Goal: Navigation & Orientation: Find specific page/section

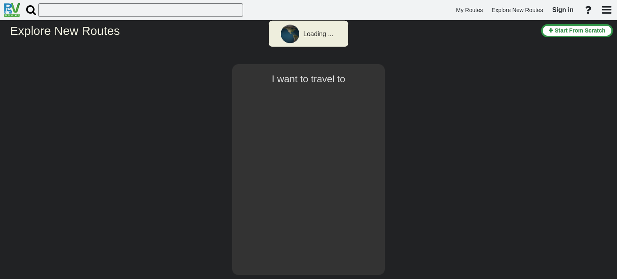
select select "number:2"
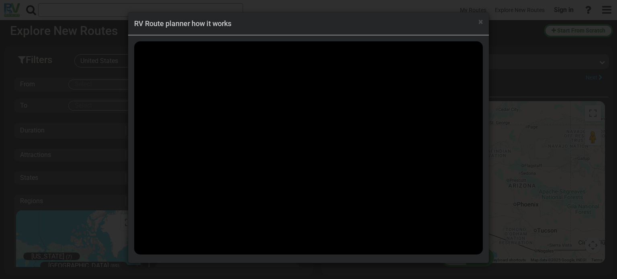
scroll to position [18682, 0]
click at [479, 23] on span "×" at bounding box center [481, 22] width 4 height 10
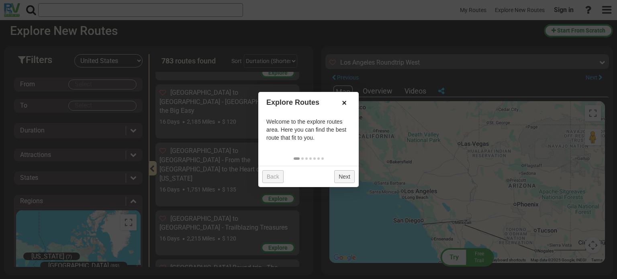
click at [344, 107] on link "×" at bounding box center [344, 103] width 13 height 14
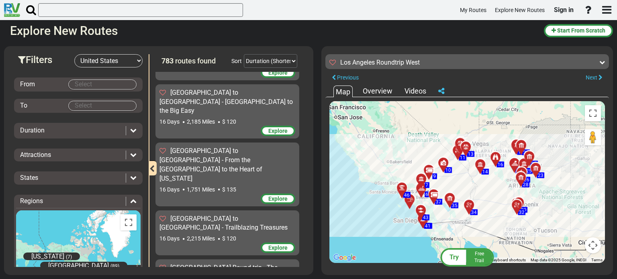
click at [478, 184] on div "To activate drag with keyboard, press Alt + Enter. Once in keyboard drag state,…" at bounding box center [467, 182] width 276 height 162
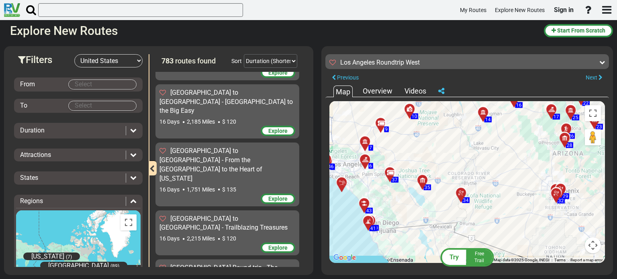
drag, startPoint x: 446, startPoint y: 213, endPoint x: 434, endPoint y: 226, distance: 17.4
click at [443, 177] on div "To activate drag with keyboard, press Alt + Enter. Once in keyboard drag state,…" at bounding box center [467, 182] width 276 height 162
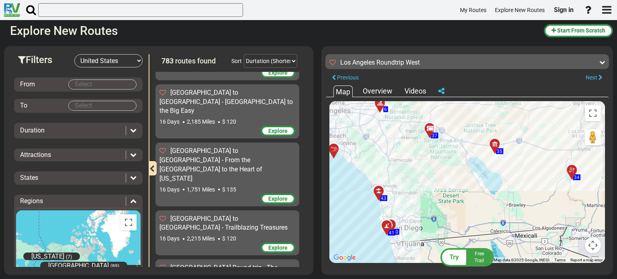
drag, startPoint x: 389, startPoint y: 215, endPoint x: 451, endPoint y: 220, distance: 62.5
click at [451, 220] on div "To activate drag with keyboard, press Alt + Enter. Once in keyboard drag state,…" at bounding box center [467, 182] width 276 height 162
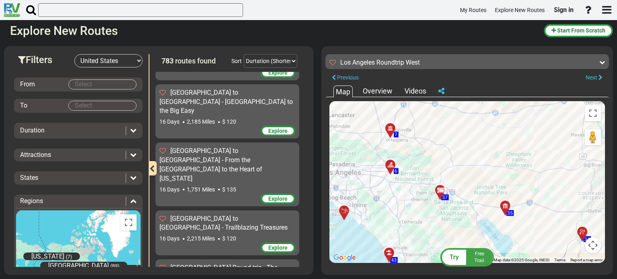
drag, startPoint x: 416, startPoint y: 155, endPoint x: 427, endPoint y: 217, distance: 63.5
click at [427, 217] on div "To activate drag with keyboard, press Alt + Enter. Once in keyboard drag state,…" at bounding box center [467, 182] width 276 height 162
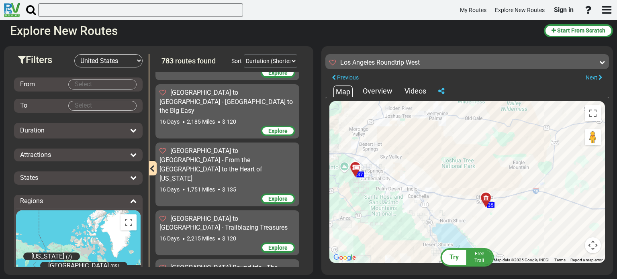
drag, startPoint x: 530, startPoint y: 189, endPoint x: 418, endPoint y: 191, distance: 111.7
click at [418, 191] on div "To activate drag with keyboard, press Alt + Enter. Once in keyboard drag state,…" at bounding box center [467, 182] width 276 height 162
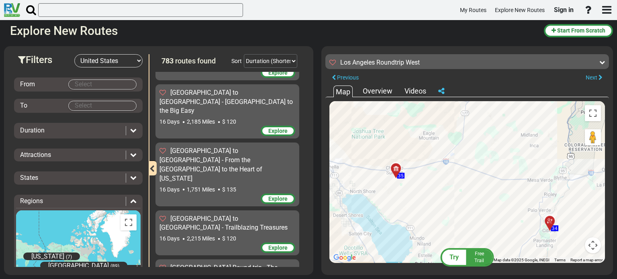
drag, startPoint x: 502, startPoint y: 228, endPoint x: 411, endPoint y: 197, distance: 95.8
click at [411, 198] on div "To activate drag with keyboard, press Alt + Enter. Once in keyboard drag state,…" at bounding box center [467, 182] width 276 height 162
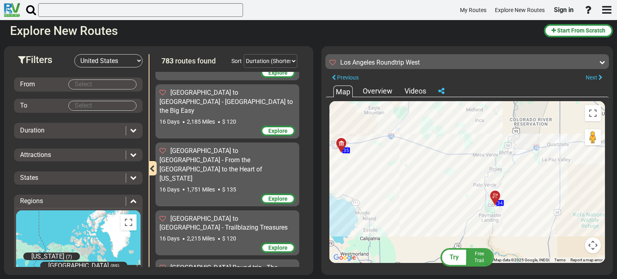
drag, startPoint x: 498, startPoint y: 169, endPoint x: 424, endPoint y: 167, distance: 74.8
click at [424, 167] on div "To activate drag with keyboard, press Alt + Enter. Once in keyboard drag state,…" at bounding box center [467, 182] width 276 height 162
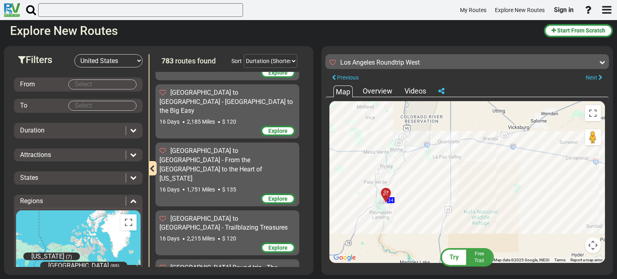
drag, startPoint x: 556, startPoint y: 168, endPoint x: 444, endPoint y: 166, distance: 111.7
click at [444, 166] on div "To activate drag with keyboard, press Alt + Enter. Once in keyboard drag state,…" at bounding box center [467, 182] width 276 height 162
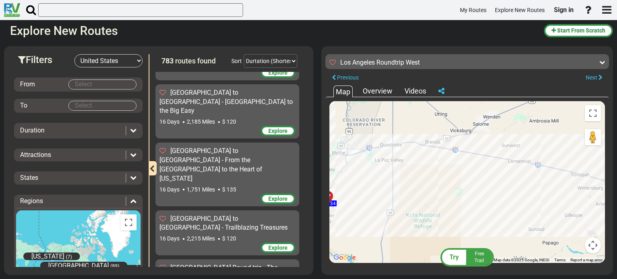
drag, startPoint x: 501, startPoint y: 142, endPoint x: 384, endPoint y: 182, distance: 123.5
click at [384, 182] on div "To activate drag with keyboard, press Alt + Enter. Once in keyboard drag state,…" at bounding box center [467, 182] width 276 height 162
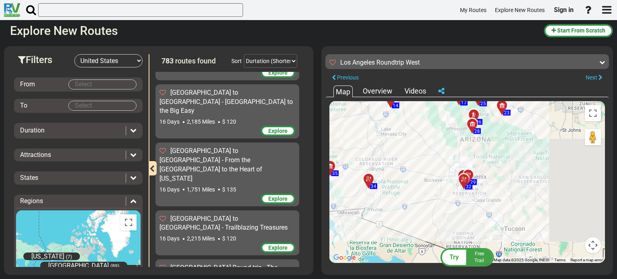
drag, startPoint x: 537, startPoint y: 189, endPoint x: 469, endPoint y: 186, distance: 68.0
click at [453, 189] on div "To activate drag with keyboard, press Alt + Enter. Once in keyboard drag state,…" at bounding box center [467, 182] width 276 height 162
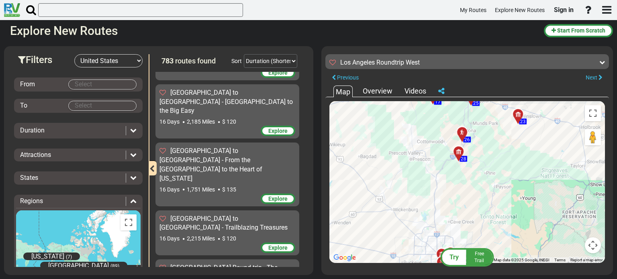
drag, startPoint x: 415, startPoint y: 152, endPoint x: 467, endPoint y: 234, distance: 97.3
click at [468, 243] on div "To activate drag with keyboard, press Alt + Enter. Once in keyboard drag state,…" at bounding box center [467, 182] width 276 height 162
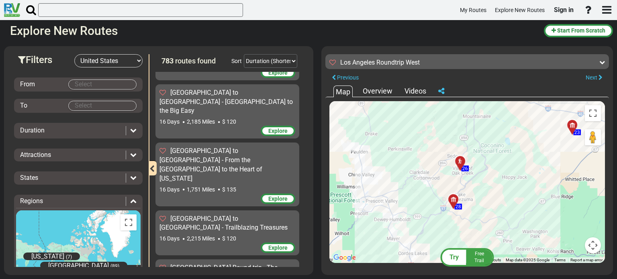
drag, startPoint x: 461, startPoint y: 145, endPoint x: 466, endPoint y: 231, distance: 86.9
click at [466, 231] on div "To activate drag with keyboard, press Alt + Enter. Once in keyboard drag state,…" at bounding box center [467, 182] width 276 height 162
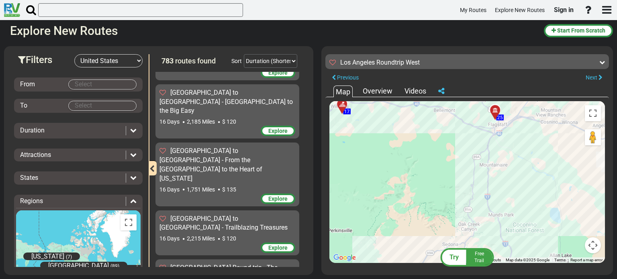
drag, startPoint x: 481, startPoint y: 145, endPoint x: 489, endPoint y: 264, distance: 118.9
click at [489, 273] on div "Try Free Trail Los Angeles Roundtrip West 1,765 Miles 98 +" at bounding box center [467, 160] width 292 height 229
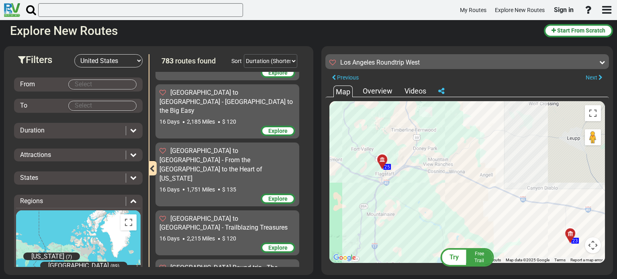
drag, startPoint x: 524, startPoint y: 153, endPoint x: 430, endPoint y: 202, distance: 106.8
click at [411, 202] on div "To activate drag with keyboard, press Alt + Enter. Once in keyboard drag state,…" at bounding box center [467, 182] width 276 height 162
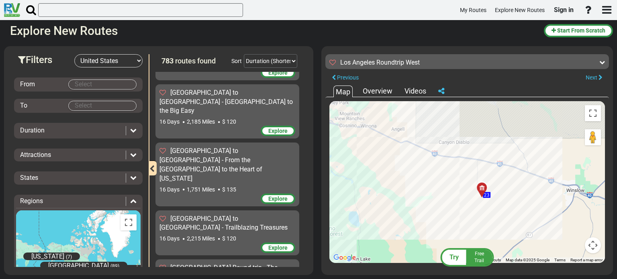
drag, startPoint x: 523, startPoint y: 231, endPoint x: 434, endPoint y: 185, distance: 100.5
click at [434, 185] on div "To activate drag with keyboard, press Alt + Enter. Once in keyboard drag state,…" at bounding box center [467, 182] width 276 height 162
click at [434, 184] on div "To activate drag with keyboard, press Alt + Enter. Once in keyboard drag state,…" at bounding box center [467, 182] width 276 height 162
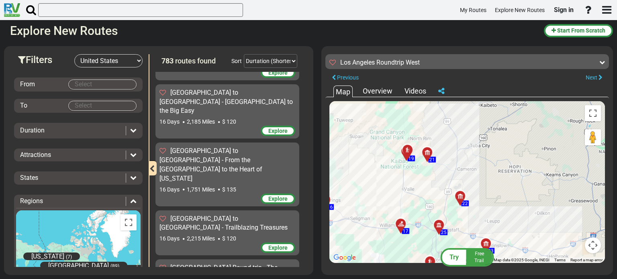
drag, startPoint x: 399, startPoint y: 123, endPoint x: 426, endPoint y: 195, distance: 77.0
click at [426, 195] on div "To activate drag with keyboard, press Alt + Enter. Once in keyboard drag state,…" at bounding box center [467, 182] width 276 height 162
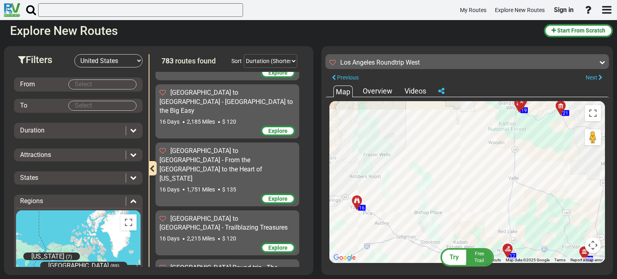
drag, startPoint x: 366, startPoint y: 151, endPoint x: 490, endPoint y: 133, distance: 125.1
click at [490, 133] on div "To activate drag with keyboard, press Alt + Enter. Once in keyboard drag state,…" at bounding box center [467, 182] width 276 height 162
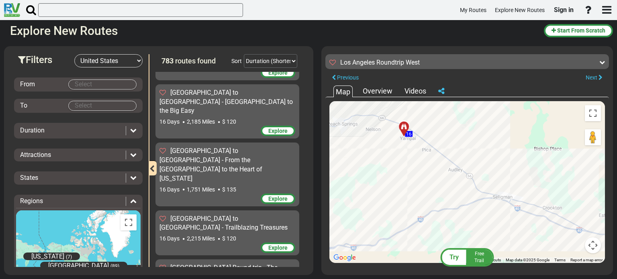
drag, startPoint x: 392, startPoint y: 206, endPoint x: 475, endPoint y: 135, distance: 109.4
click at [475, 135] on div "To activate drag with keyboard, press Alt + Enter. Once in keyboard drag state,…" at bounding box center [467, 182] width 276 height 162
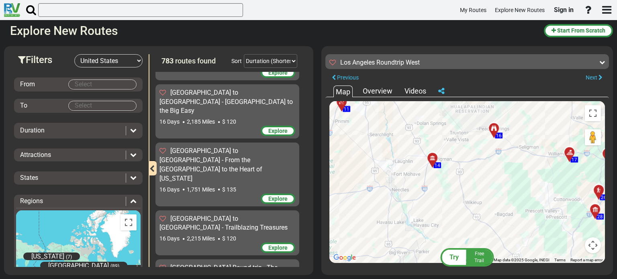
drag, startPoint x: 373, startPoint y: 179, endPoint x: 461, endPoint y: 175, distance: 88.5
click at [461, 175] on div "To activate drag with keyboard, press Alt + Enter. Once in keyboard drag state,…" at bounding box center [467, 182] width 276 height 162
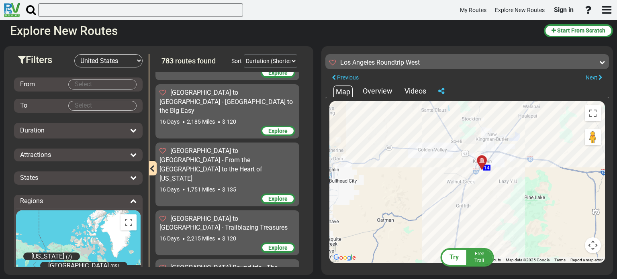
drag, startPoint x: 485, startPoint y: 143, endPoint x: 434, endPoint y: 197, distance: 74.8
click at [434, 197] on div "To activate drag with keyboard, press Alt + Enter. Once in keyboard drag state,…" at bounding box center [467, 182] width 276 height 162
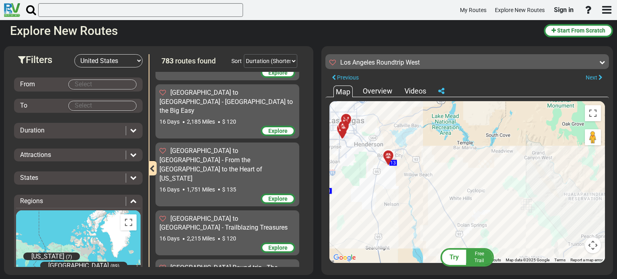
drag, startPoint x: 391, startPoint y: 139, endPoint x: 456, endPoint y: 278, distance: 153.0
click at [456, 279] on html "My Routes Explore New Routes Sign in ×" at bounding box center [308, 139] width 617 height 279
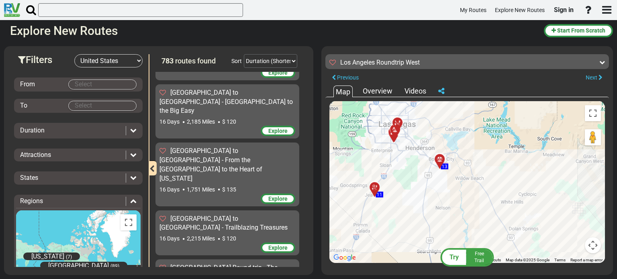
drag, startPoint x: 386, startPoint y: 176, endPoint x: 415, endPoint y: 172, distance: 29.3
click at [415, 172] on div "To activate drag with keyboard, press Alt + Enter. Once in keyboard drag state,…" at bounding box center [467, 182] width 276 height 162
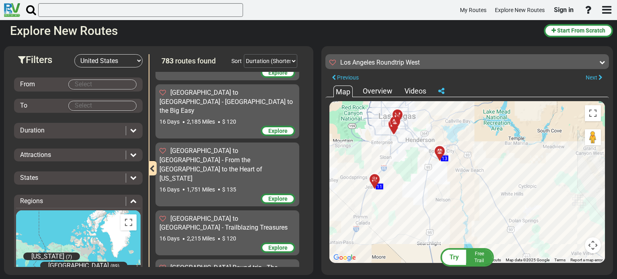
drag, startPoint x: 382, startPoint y: 156, endPoint x: 382, endPoint y: 146, distance: 9.6
click at [382, 146] on div "To activate drag with keyboard, press Alt + Enter. Once in keyboard drag state,…" at bounding box center [467, 182] width 276 height 162
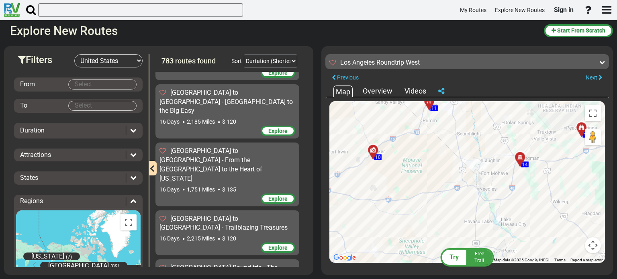
drag, startPoint x: 409, startPoint y: 225, endPoint x: 444, endPoint y: 147, distance: 84.9
click at [444, 147] on div "To activate drag with keyboard, press Alt + Enter. Once in keyboard drag state,…" at bounding box center [467, 182] width 276 height 162
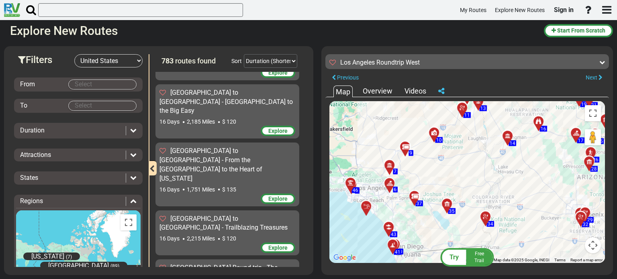
drag, startPoint x: 386, startPoint y: 182, endPoint x: 442, endPoint y: 159, distance: 60.4
click at [442, 159] on div "To activate drag with keyboard, press Alt + Enter. Once in keyboard drag state,…" at bounding box center [467, 182] width 276 height 162
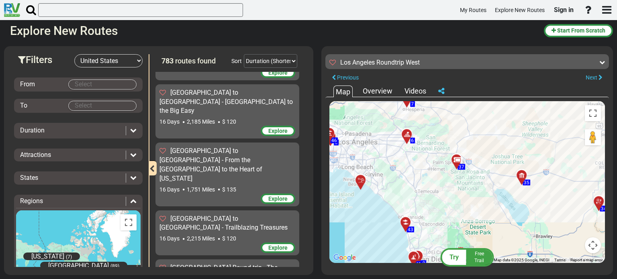
drag, startPoint x: 381, startPoint y: 210, endPoint x: 388, endPoint y: 140, distance: 70.2
click at [388, 140] on div "To activate drag with keyboard, press Alt + Enter. Once in keyboard drag state,…" at bounding box center [467, 182] width 276 height 162
click at [363, 181] on div at bounding box center [364, 183] width 13 height 12
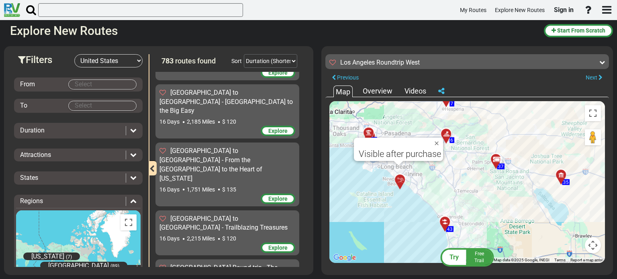
click at [429, 173] on div "To activate drag with keyboard, press Alt + Enter. Once in keyboard drag state,…" at bounding box center [467, 182] width 276 height 162
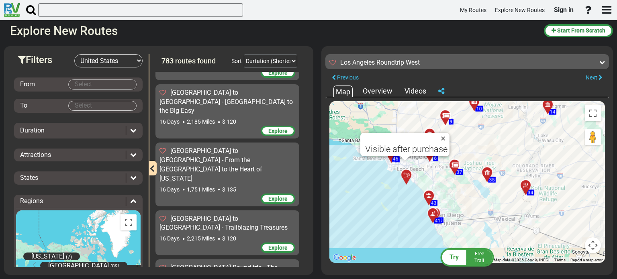
click at [445, 139] on button "Close" at bounding box center [445, 138] width 10 height 11
click at [390, 153] on div at bounding box center [393, 155] width 13 height 12
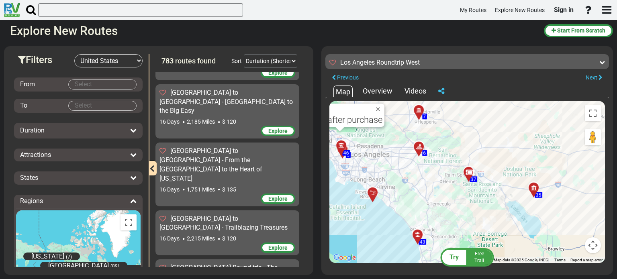
drag, startPoint x: 421, startPoint y: 164, endPoint x: 508, endPoint y: 130, distance: 93.1
click at [508, 130] on div "To activate drag with keyboard, press Alt + Enter. Once in keyboard drag state,…" at bounding box center [467, 182] width 276 height 162
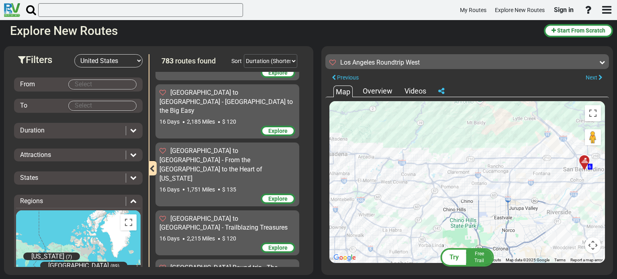
drag, startPoint x: 398, startPoint y: 154, endPoint x: 358, endPoint y: 192, distance: 55.1
click at [358, 192] on div "To activate drag with keyboard, press Alt + Enter. Once in keyboard drag state,…" at bounding box center [467, 182] width 276 height 162
click at [582, 161] on icon at bounding box center [585, 161] width 8 height 6
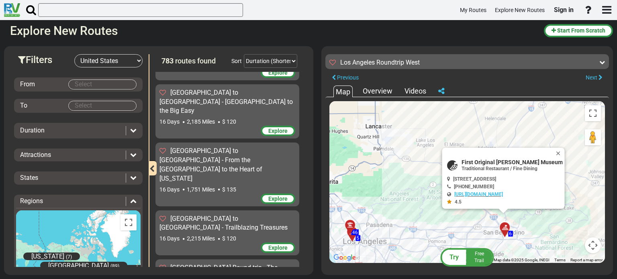
drag, startPoint x: 418, startPoint y: 188, endPoint x: 415, endPoint y: 215, distance: 27.1
click at [415, 215] on div "To activate drag with keyboard, press Alt + Enter. Once in keyboard drag state,…" at bounding box center [467, 182] width 276 height 162
drag, startPoint x: 563, startPoint y: 156, endPoint x: 554, endPoint y: 140, distance: 17.4
click at [559, 150] on button "Close" at bounding box center [560, 153] width 10 height 11
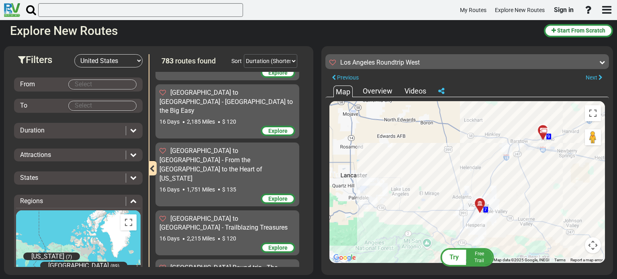
drag, startPoint x: 554, startPoint y: 136, endPoint x: 529, endPoint y: 186, distance: 55.9
click at [530, 186] on div "To activate drag with keyboard, press Alt + Enter. Once in keyboard drag state,…" at bounding box center [467, 182] width 276 height 162
click at [481, 203] on div at bounding box center [482, 206] width 13 height 12
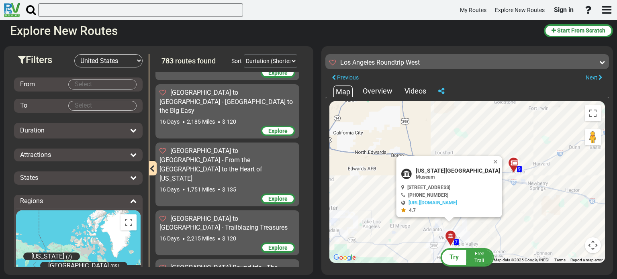
drag, startPoint x: 546, startPoint y: 178, endPoint x: 520, endPoint y: 197, distance: 32.3
click at [517, 211] on div "To activate drag with keyboard, press Alt + Enter. Once in keyboard drag state,…" at bounding box center [467, 182] width 276 height 162
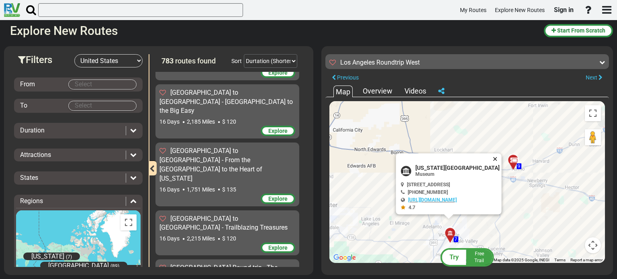
click at [492, 159] on button "Close" at bounding box center [497, 158] width 10 height 11
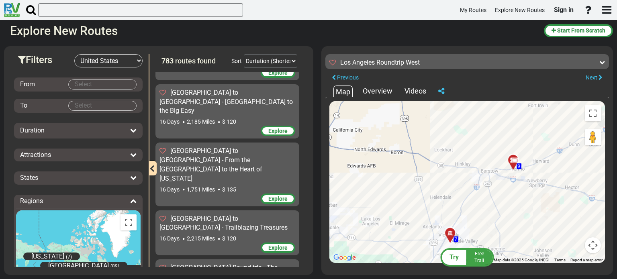
click at [512, 163] on div at bounding box center [516, 164] width 13 height 12
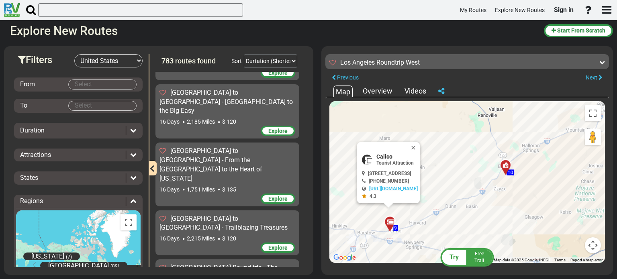
drag, startPoint x: 583, startPoint y: 199, endPoint x: 458, endPoint y: 223, distance: 127.5
click at [458, 224] on div "To activate drag with keyboard, press Alt + Enter. Once in keyboard drag state,…" at bounding box center [467, 182] width 276 height 162
click at [505, 164] on div at bounding box center [508, 168] width 13 height 12
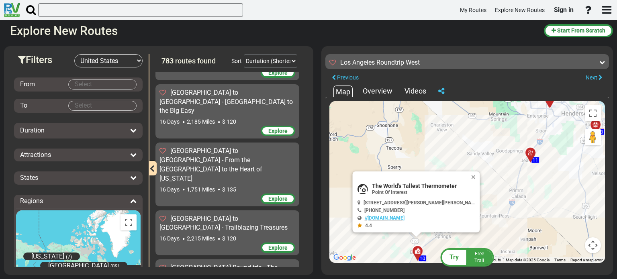
drag, startPoint x: 573, startPoint y: 176, endPoint x: 485, endPoint y: 227, distance: 101.9
click at [485, 230] on div "To activate drag with keyboard, press Alt + Enter. Once in keyboard drag state,…" at bounding box center [467, 182] width 276 height 162
click at [530, 154] on div at bounding box center [532, 156] width 13 height 12
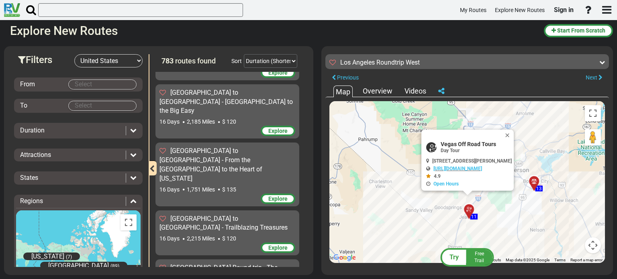
drag, startPoint x: 564, startPoint y: 194, endPoint x: 506, endPoint y: 205, distance: 58.6
click at [506, 205] on div "To activate drag with keyboard, press Alt + Enter. Once in keyboard drag state,…" at bounding box center [467, 182] width 276 height 162
click at [514, 135] on button "Close" at bounding box center [509, 135] width 10 height 11
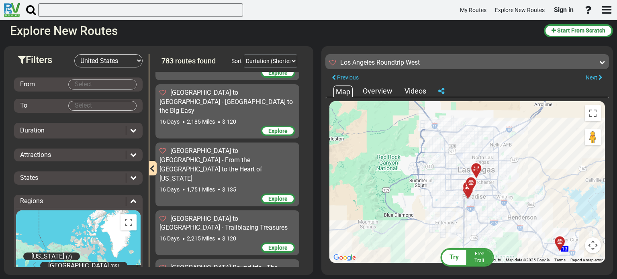
click at [471, 183] on div at bounding box center [473, 186] width 13 height 12
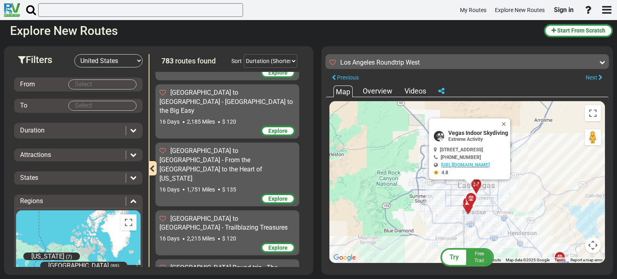
click at [467, 208] on div at bounding box center [471, 206] width 13 height 12
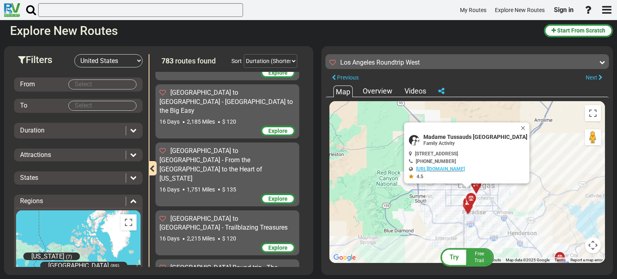
click at [523, 194] on div "To activate drag with keyboard, press Alt + Enter. Once in keyboard drag state,…" at bounding box center [467, 182] width 276 height 162
click at [477, 186] on div at bounding box center [479, 188] width 13 height 12
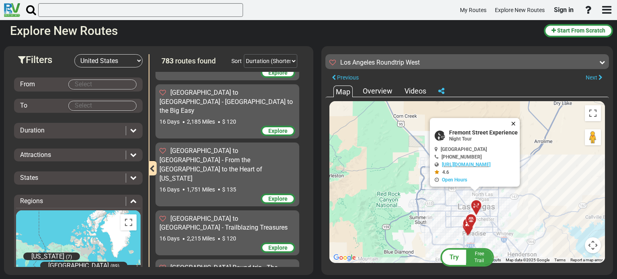
click at [517, 123] on button "Close" at bounding box center [515, 123] width 10 height 11
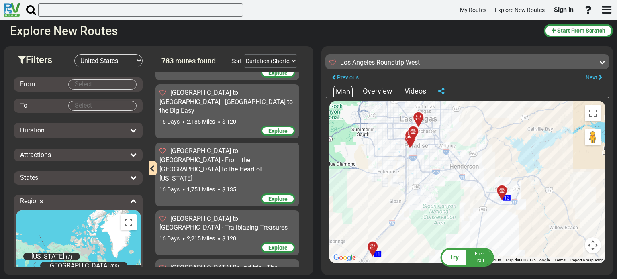
drag, startPoint x: 539, startPoint y: 228, endPoint x: 481, endPoint y: 139, distance: 106.0
click at [481, 139] on div "To activate drag with keyboard, press Alt + Enter. Once in keyboard drag state,…" at bounding box center [467, 182] width 276 height 162
click at [500, 190] on icon at bounding box center [502, 191] width 8 height 6
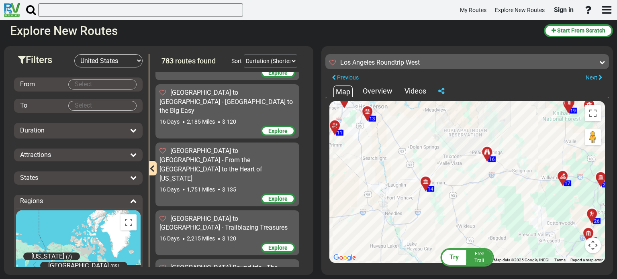
drag, startPoint x: 470, startPoint y: 171, endPoint x: 409, endPoint y: 116, distance: 82.0
click at [409, 116] on div "To activate drag with keyboard, press Alt + Enter. Once in keyboard drag state,…" at bounding box center [467, 182] width 276 height 162
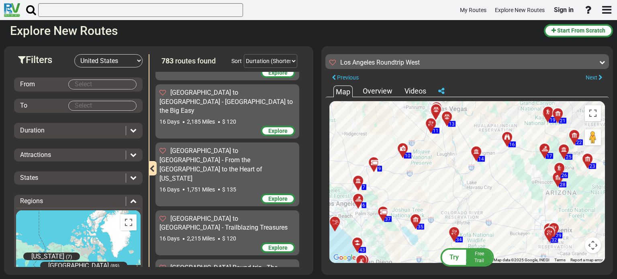
drag, startPoint x: 381, startPoint y: 172, endPoint x: 446, endPoint y: 149, distance: 69.4
click at [446, 149] on div "To activate drag with keyboard, press Alt + Enter. Once in keyboard drag state,…" at bounding box center [467, 182] width 276 height 162
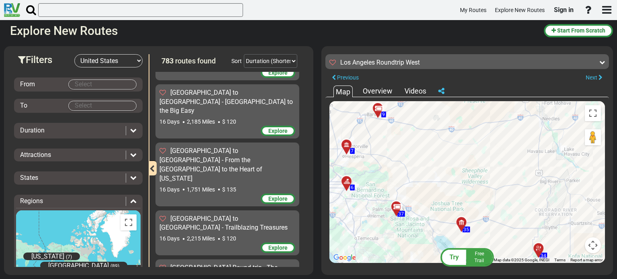
drag, startPoint x: 448, startPoint y: 173, endPoint x: 486, endPoint y: 170, distance: 37.8
click at [505, 160] on div "To activate drag with keyboard, press Alt + Enter. Once in keyboard drag state,…" at bounding box center [467, 182] width 276 height 162
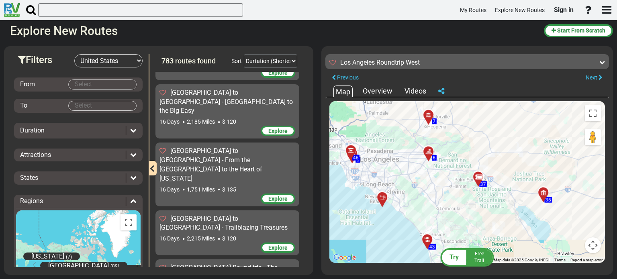
drag, startPoint x: 417, startPoint y: 192, endPoint x: 500, endPoint y: 162, distance: 88.1
click at [500, 162] on div "To activate drag with keyboard, press Alt + Enter. Once in keyboard drag state,…" at bounding box center [467, 182] width 276 height 162
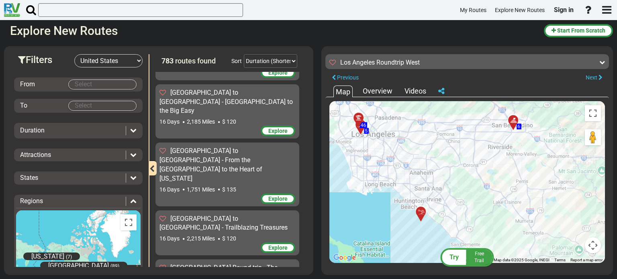
drag, startPoint x: 429, startPoint y: 153, endPoint x: 457, endPoint y: 157, distance: 28.0
click at [457, 157] on div "To activate drag with keyboard, press Alt + Enter. Once in keyboard drag state,…" at bounding box center [467, 182] width 276 height 162
click at [366, 131] on span "5" at bounding box center [366, 131] width 3 height 6
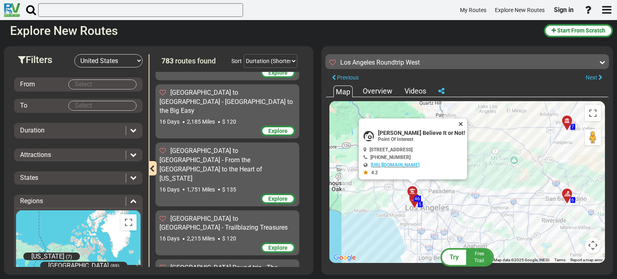
click at [464, 123] on button "Close" at bounding box center [463, 124] width 10 height 11
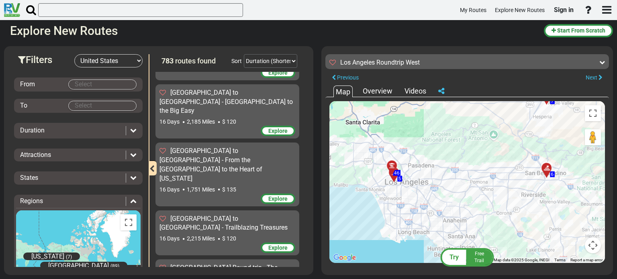
drag, startPoint x: 466, startPoint y: 159, endPoint x: 445, endPoint y: 132, distance: 33.8
click at [445, 132] on div "To activate drag with keyboard, press Alt + Enter. Once in keyboard drag state,…" at bounding box center [467, 182] width 276 height 162
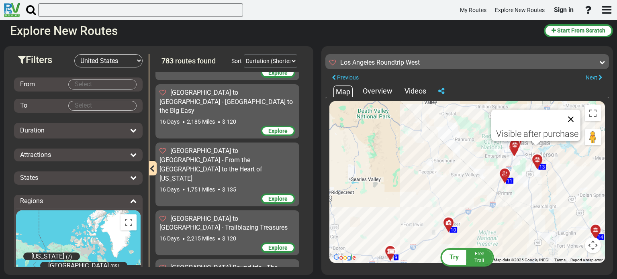
click at [574, 118] on button "Close" at bounding box center [570, 119] width 19 height 19
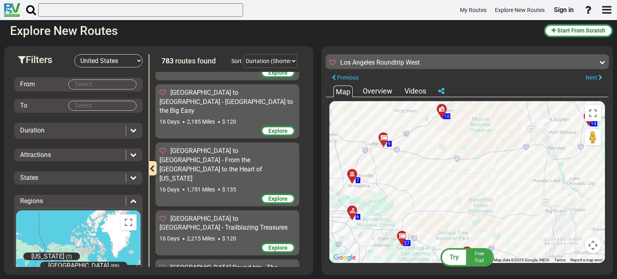
drag, startPoint x: 515, startPoint y: 238, endPoint x: 508, endPoint y: 122, distance: 116.3
click at [508, 122] on div "To activate drag with keyboard, press Alt + Enter. Once in keyboard drag state,…" at bounding box center [467, 182] width 276 height 162
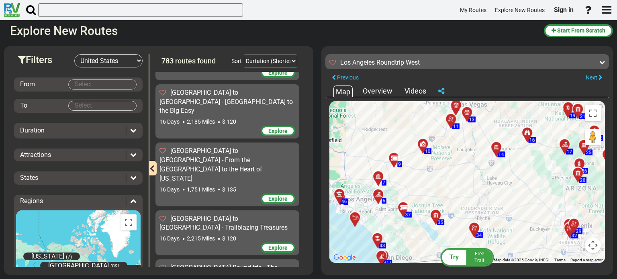
drag, startPoint x: 514, startPoint y: 169, endPoint x: 484, endPoint y: 183, distance: 33.4
click at [484, 183] on div "To activate drag with keyboard, press Alt + Enter. Once in keyboard drag state,…" at bounding box center [467, 182] width 276 height 162
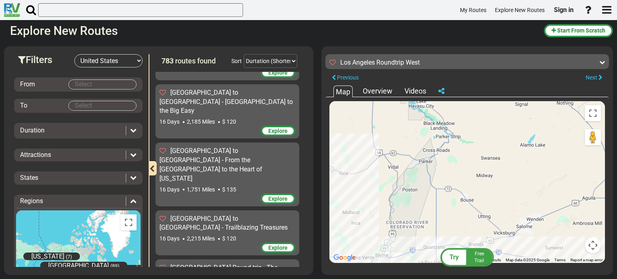
drag, startPoint x: 516, startPoint y: 209, endPoint x: 445, endPoint y: 94, distance: 135.1
click at [445, 94] on div "Map Overview Videos ← Move left → Move right ↑ Move up ↓ Move down + Zoom in - …" at bounding box center [467, 176] width 284 height 182
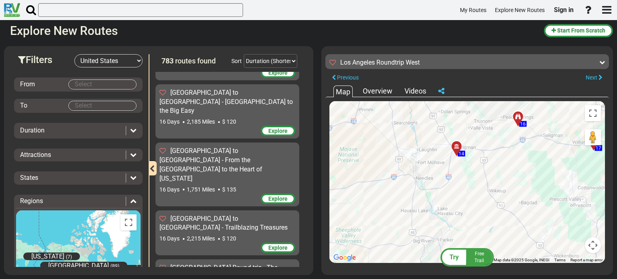
drag, startPoint x: 485, startPoint y: 122, endPoint x: 478, endPoint y: 223, distance: 101.5
click at [478, 223] on div "To activate drag with keyboard, press Alt + Enter. Once in keyboard drag state,…" at bounding box center [467, 182] width 276 height 162
drag, startPoint x: 12, startPoint y: 9, endPoint x: 12, endPoint y: -4, distance: 13.3
drag, startPoint x: 12, startPoint y: -4, endPoint x: 488, endPoint y: 203, distance: 518.8
click at [488, 203] on div "To activate drag with keyboard, press Alt + Enter. Once in keyboard drag state,…" at bounding box center [467, 182] width 276 height 162
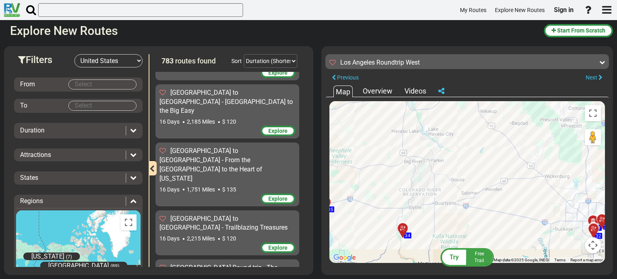
drag, startPoint x: 484, startPoint y: 229, endPoint x: 475, endPoint y: 149, distance: 80.9
click at [475, 149] on div "To activate drag with keyboard, press Alt + Enter. Once in keyboard drag state,…" at bounding box center [467, 182] width 276 height 162
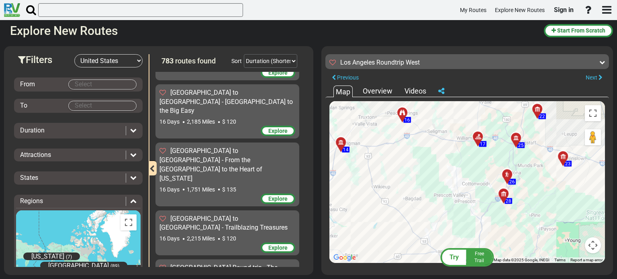
drag, startPoint x: 574, startPoint y: 203, endPoint x: 464, endPoint y: 278, distance: 133.4
click at [464, 278] on div "Filters -- Select Destination -- [GEOGRAPHIC_DATA] [GEOGRAPHIC_DATA] [GEOGRAPHI…" at bounding box center [308, 160] width 617 height 237
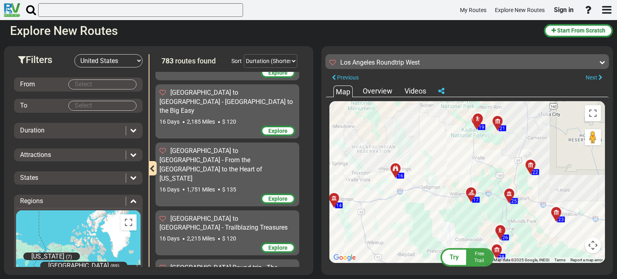
drag, startPoint x: 506, startPoint y: 129, endPoint x: 498, endPoint y: 187, distance: 58.4
click at [498, 187] on div "To activate drag with keyboard, press Alt + Enter. Once in keyboard drag state,…" at bounding box center [467, 182] width 276 height 162
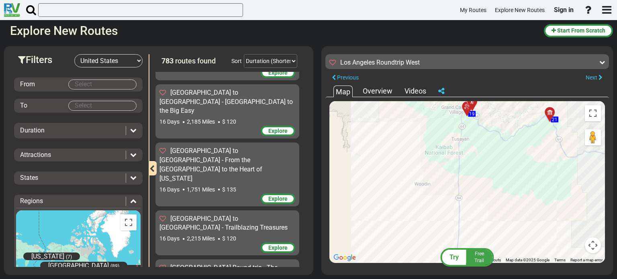
drag, startPoint x: 489, startPoint y: 170, endPoint x: 521, endPoint y: 298, distance: 132.4
click at [521, 279] on html "My Routes Explore New Routes Sign in ×" at bounding box center [308, 139] width 617 height 279
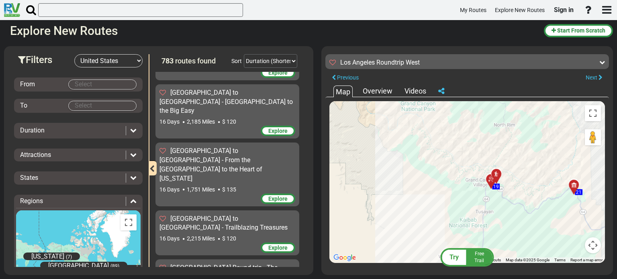
drag, startPoint x: 505, startPoint y: 157, endPoint x: 529, endPoint y: 231, distance: 78.1
click at [529, 231] on div "To activate drag with keyboard, press Alt + Enter. Once in keyboard drag state,…" at bounding box center [467, 182] width 276 height 162
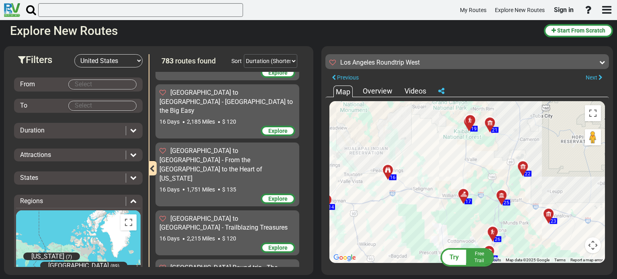
drag, startPoint x: 467, startPoint y: 207, endPoint x: 438, endPoint y: 137, distance: 75.7
click at [438, 137] on div "To activate drag with keyboard, press Alt + Enter. Once in keyboard drag state,…" at bounding box center [467, 182] width 276 height 162
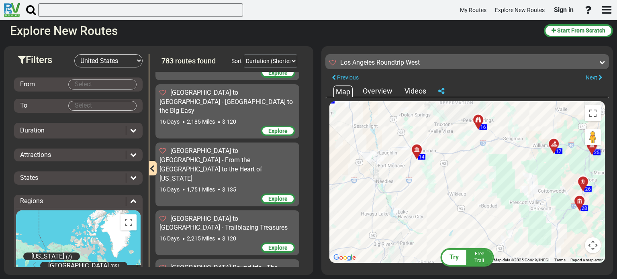
drag, startPoint x: 459, startPoint y: 190, endPoint x: 485, endPoint y: 217, distance: 37.8
click at [485, 217] on div "To activate drag with keyboard, press Alt + Enter. Once in keyboard drag state,…" at bounding box center [467, 182] width 276 height 162
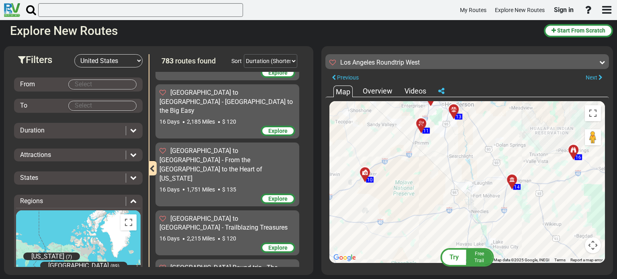
drag, startPoint x: 382, startPoint y: 191, endPoint x: 481, endPoint y: 221, distance: 103.7
click at [481, 221] on div "To activate drag with keyboard, press Alt + Enter. Once in keyboard drag state,…" at bounding box center [467, 182] width 276 height 162
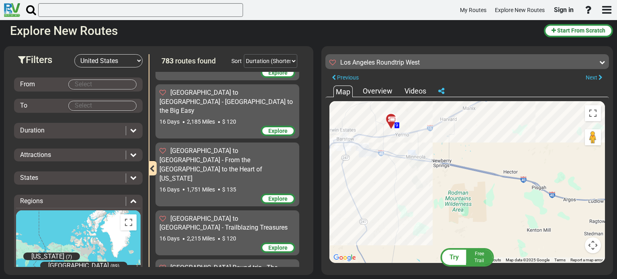
drag, startPoint x: 365, startPoint y: 161, endPoint x: 402, endPoint y: 213, distance: 64.2
click at [402, 213] on div "To activate drag with keyboard, press Alt + Enter. Once in keyboard drag state,…" at bounding box center [467, 182] width 276 height 162
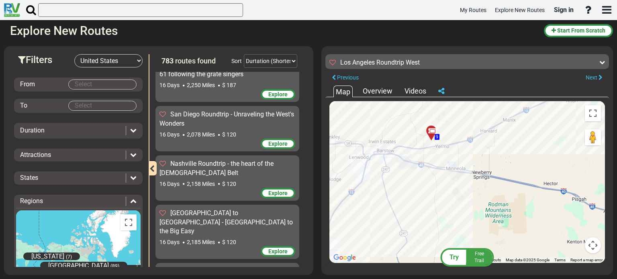
scroll to position [18521, 0]
